Goal: Task Accomplishment & Management: Manage account settings

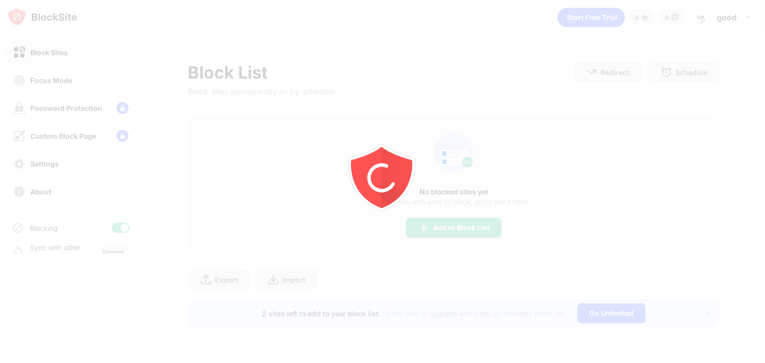
click at [689, 19] on div at bounding box center [382, 181] width 765 height 363
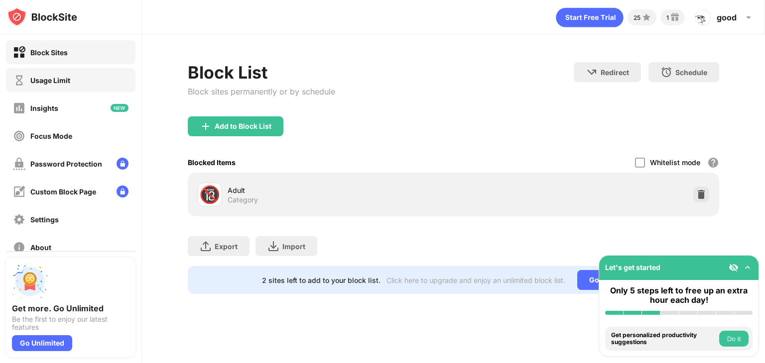
click at [96, 79] on div "Usage Limit" at bounding box center [70, 80] width 129 height 24
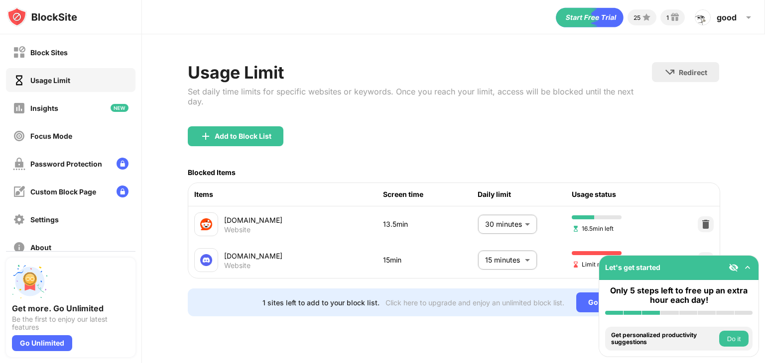
click at [504, 243] on body "Block Sites Usage Limit Insights Focus Mode Password Protection Custom Block Pa…" at bounding box center [382, 181] width 765 height 363
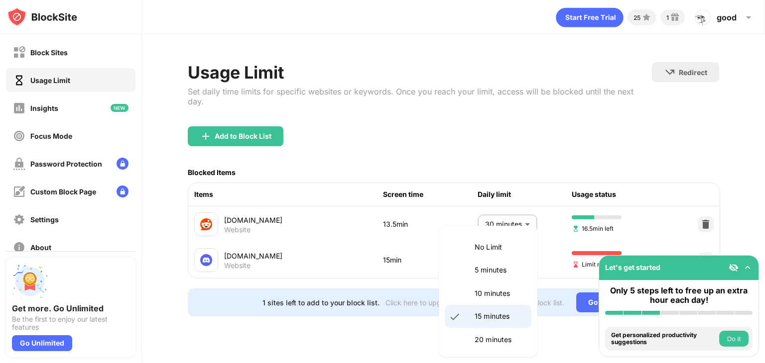
click at [558, 275] on div at bounding box center [382, 181] width 765 height 363
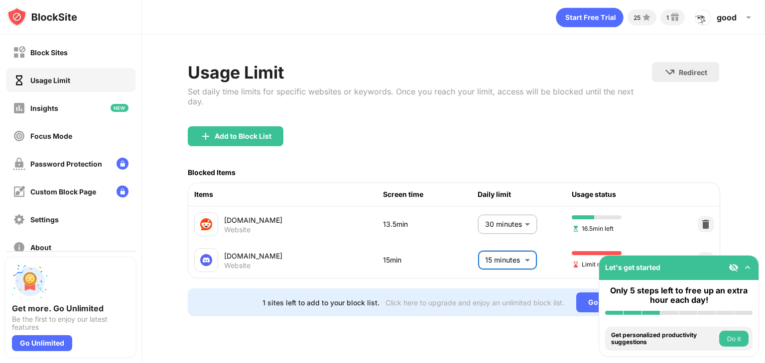
click at [520, 247] on body "Block Sites Usage Limit Insights Focus Mode Password Protection Custom Block Pa…" at bounding box center [382, 181] width 765 height 363
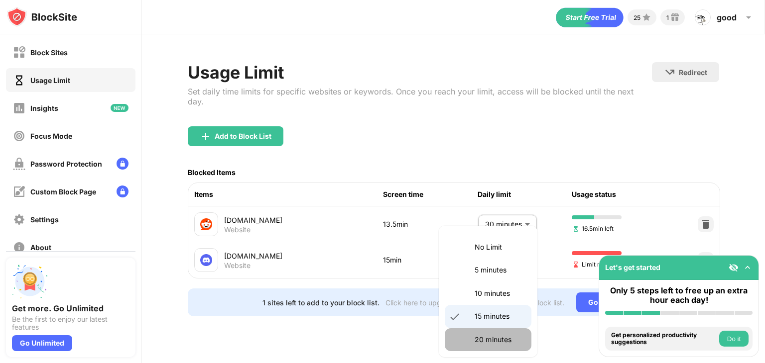
click at [492, 339] on p "20 minutes" at bounding box center [499, 340] width 51 height 11
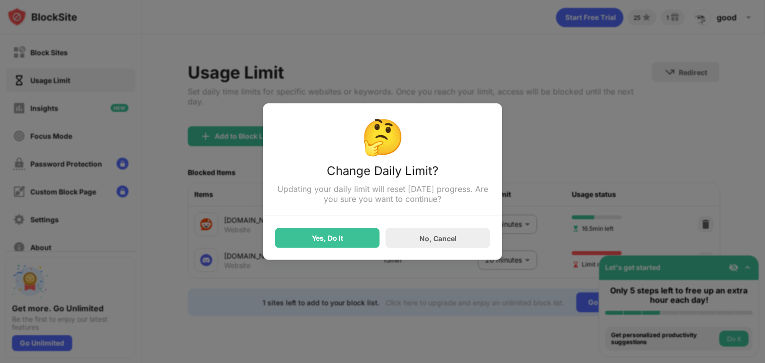
click at [365, 226] on div "Yes, Do It No, Cancel" at bounding box center [382, 233] width 215 height 32
click at [369, 239] on div "Yes, Do It" at bounding box center [327, 238] width 105 height 20
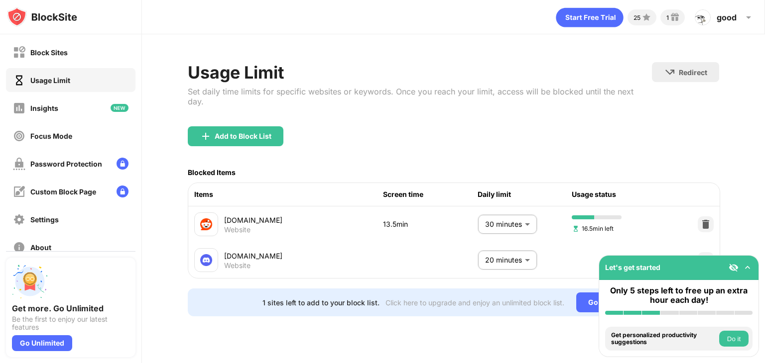
click at [521, 255] on body "Block Sites Usage Limit Insights Focus Mode Password Protection Custom Block Pa…" at bounding box center [382, 181] width 765 height 363
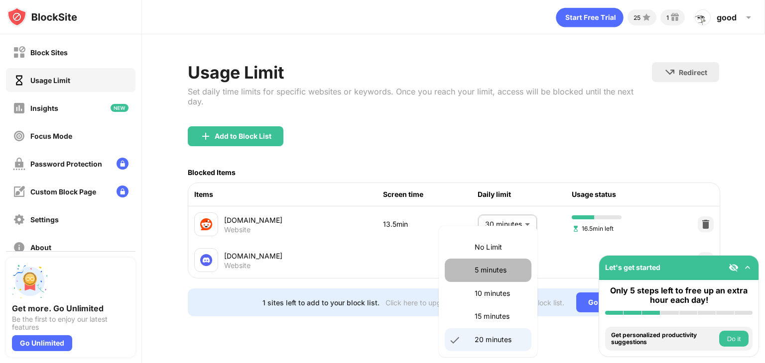
click at [497, 273] on p "5 minutes" at bounding box center [499, 270] width 51 height 11
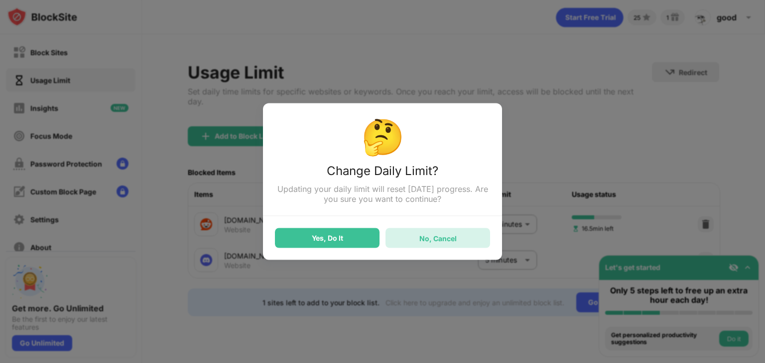
click at [440, 238] on div "No, Cancel" at bounding box center [437, 238] width 37 height 8
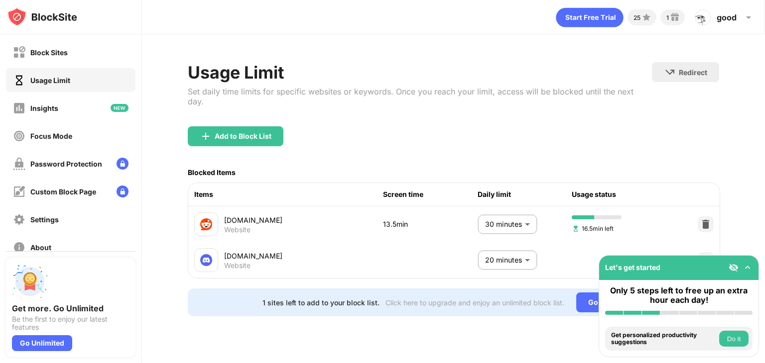
click at [531, 257] on body "Block Sites Usage Limit Insights Focus Mode Password Protection Custom Block Pa…" at bounding box center [382, 181] width 765 height 363
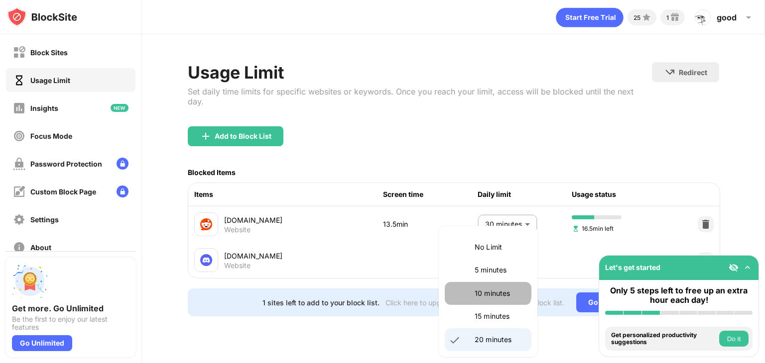
click at [486, 289] on p "10 minutes" at bounding box center [499, 293] width 51 height 11
type input "**"
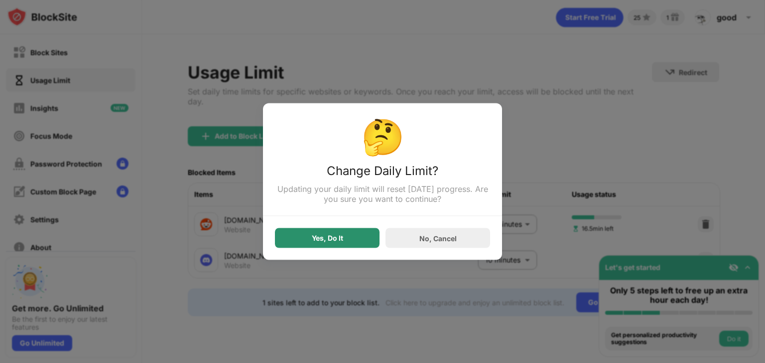
click at [353, 232] on div "Yes, Do It" at bounding box center [327, 238] width 105 height 20
